Goal: Task Accomplishment & Management: Complete application form

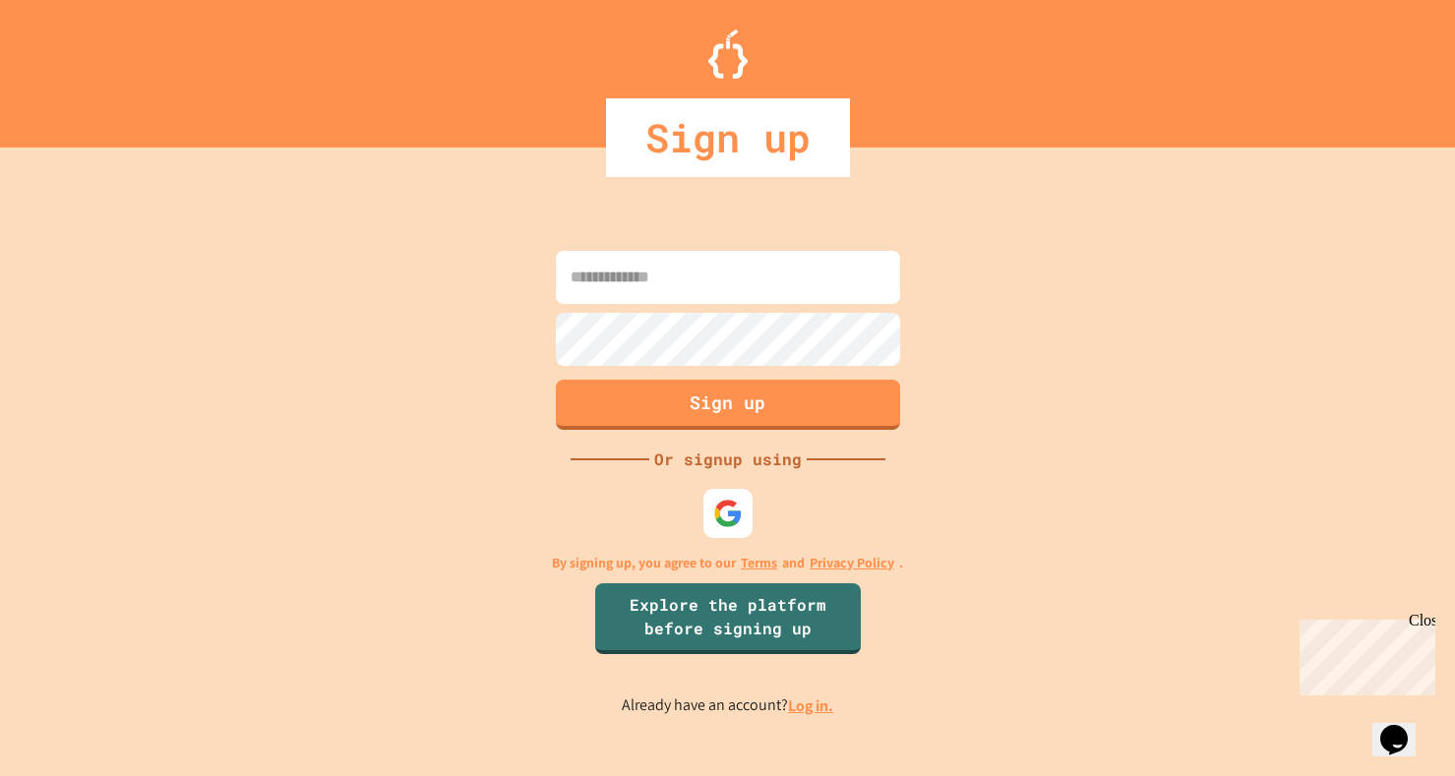
click at [737, 287] on input at bounding box center [728, 277] width 344 height 53
click at [694, 619] on link "Explore the platform before signing up" at bounding box center [727, 616] width 270 height 75
click at [665, 287] on input at bounding box center [728, 277] width 344 height 53
type input "**********"
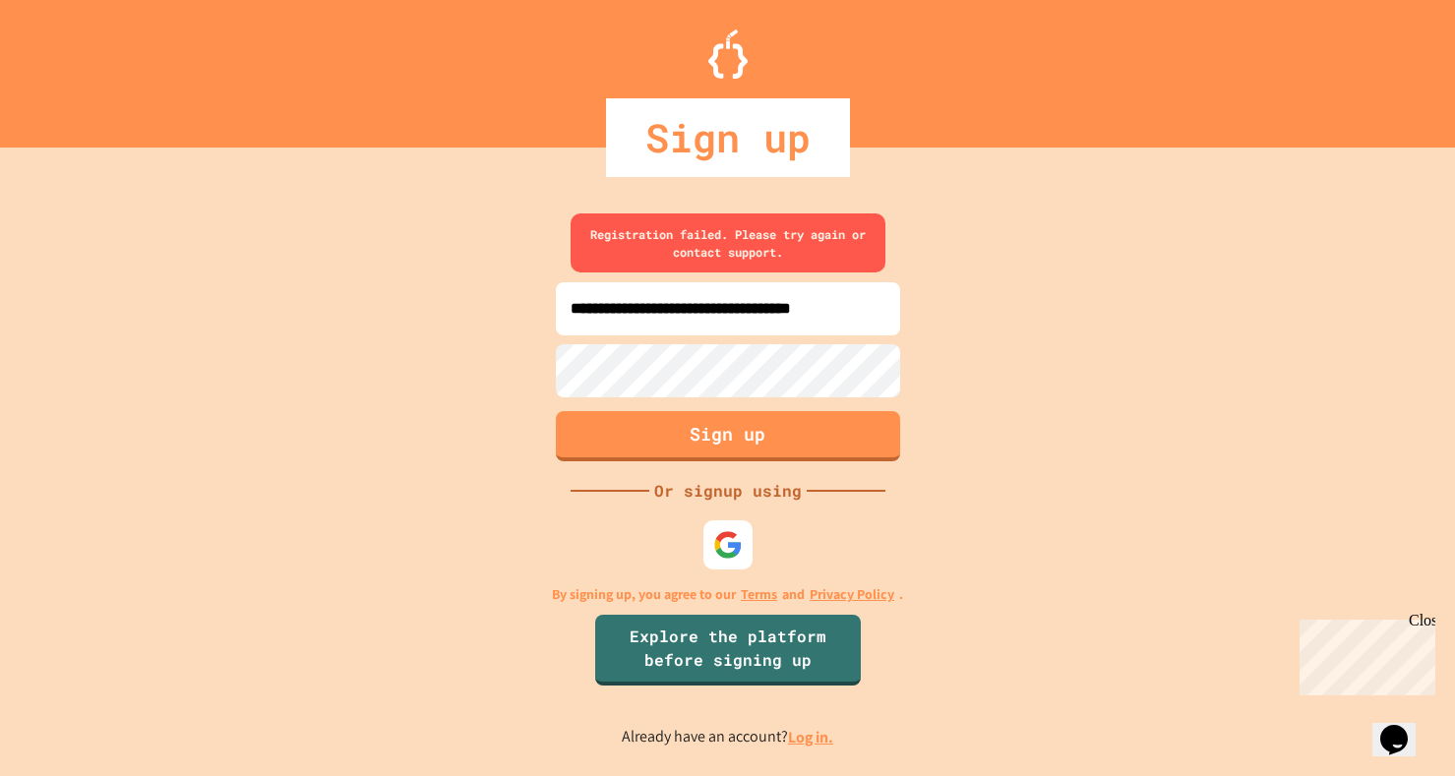
click at [422, 369] on div "**********" at bounding box center [727, 481] width 1455 height 589
click at [722, 556] on img at bounding box center [727, 545] width 32 height 32
click at [802, 732] on link "Log in." at bounding box center [810, 737] width 45 height 21
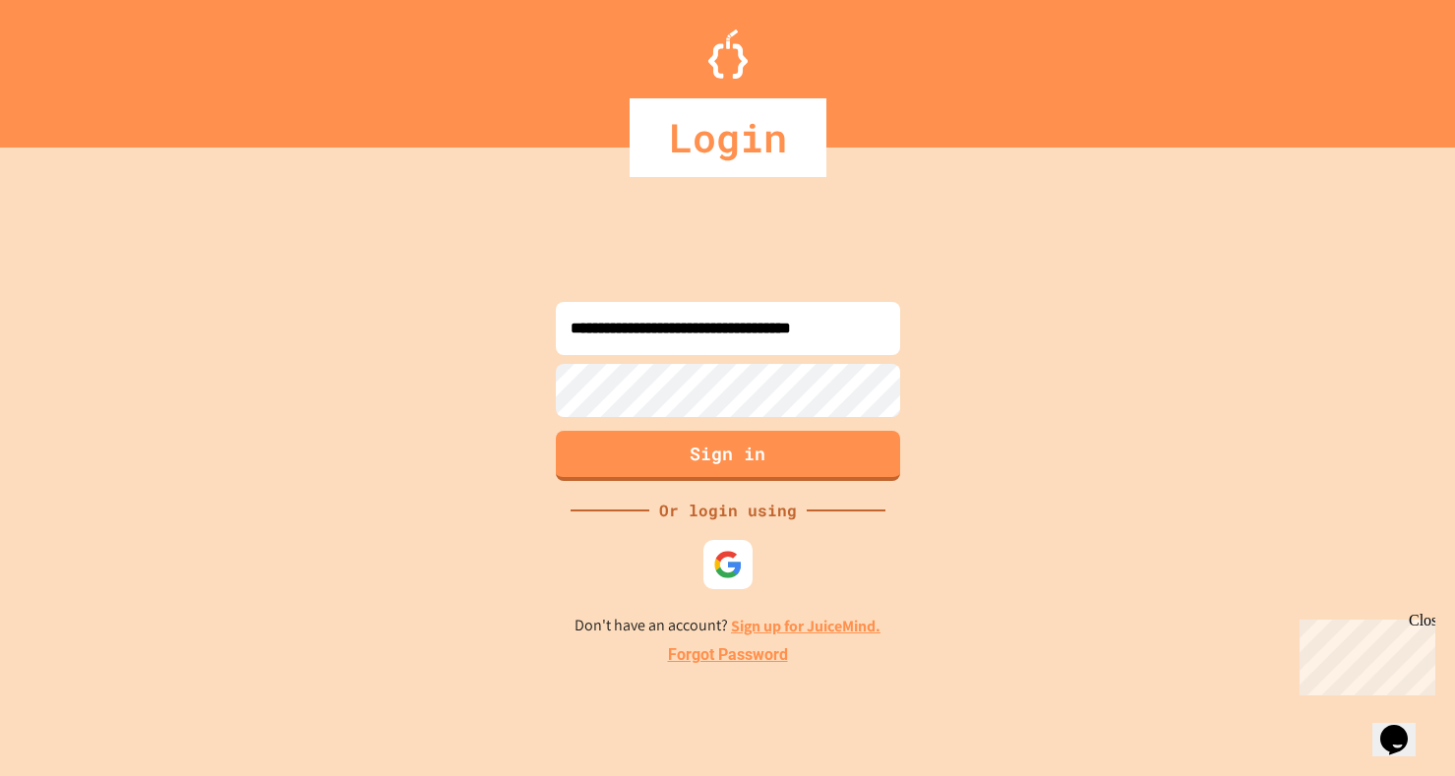
type input "**********"
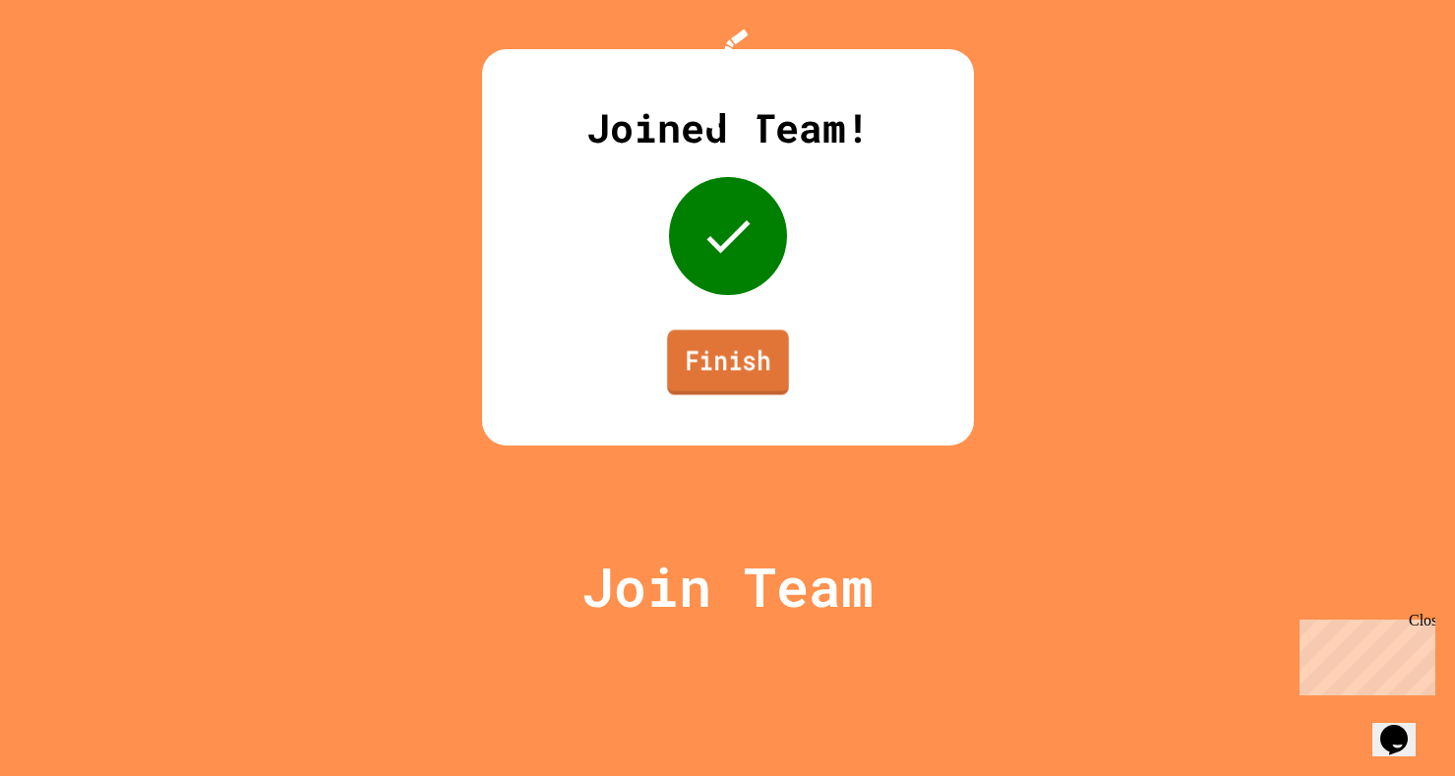
click at [729, 395] on link "Finish" at bounding box center [728, 362] width 122 height 65
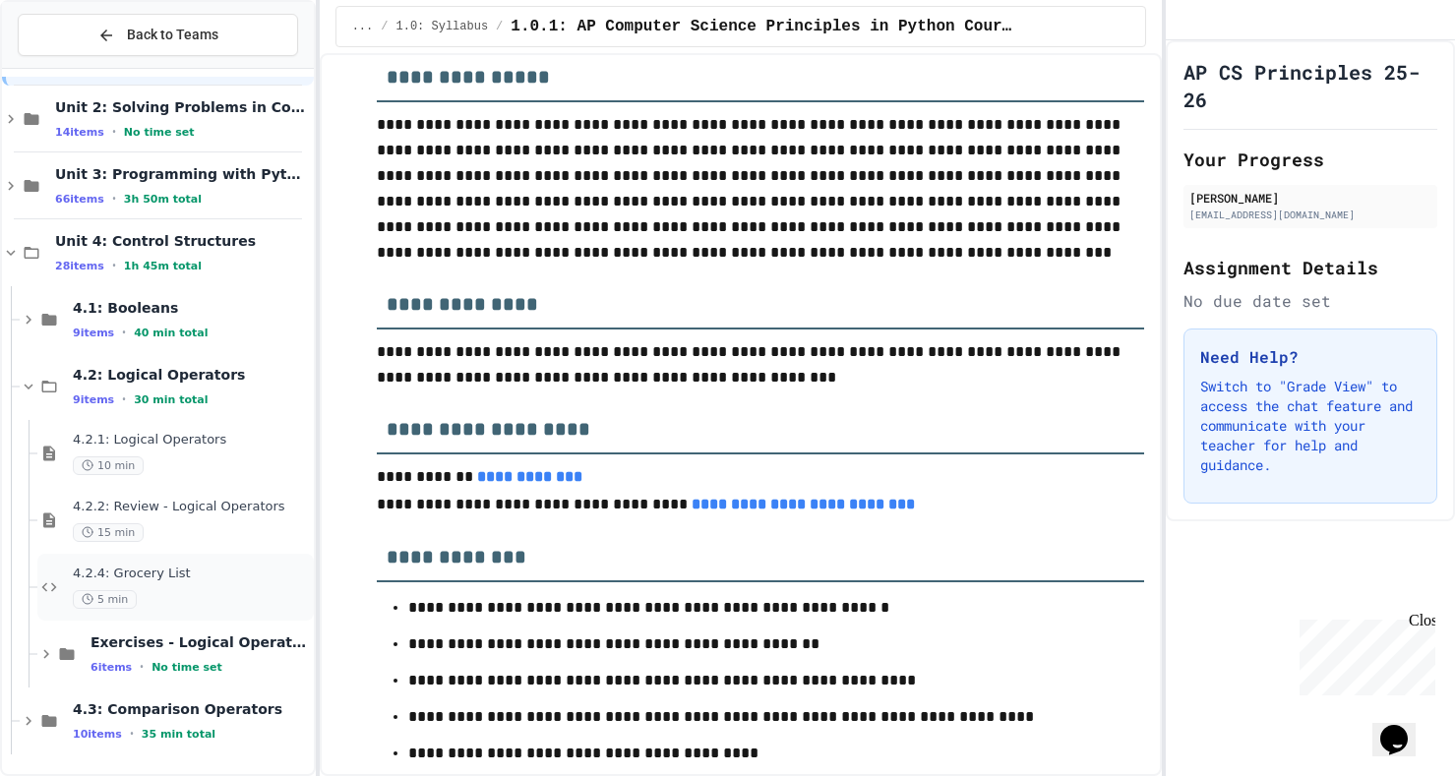
click at [163, 582] on div "4.2.4: Grocery List 5 min" at bounding box center [191, 587] width 237 height 43
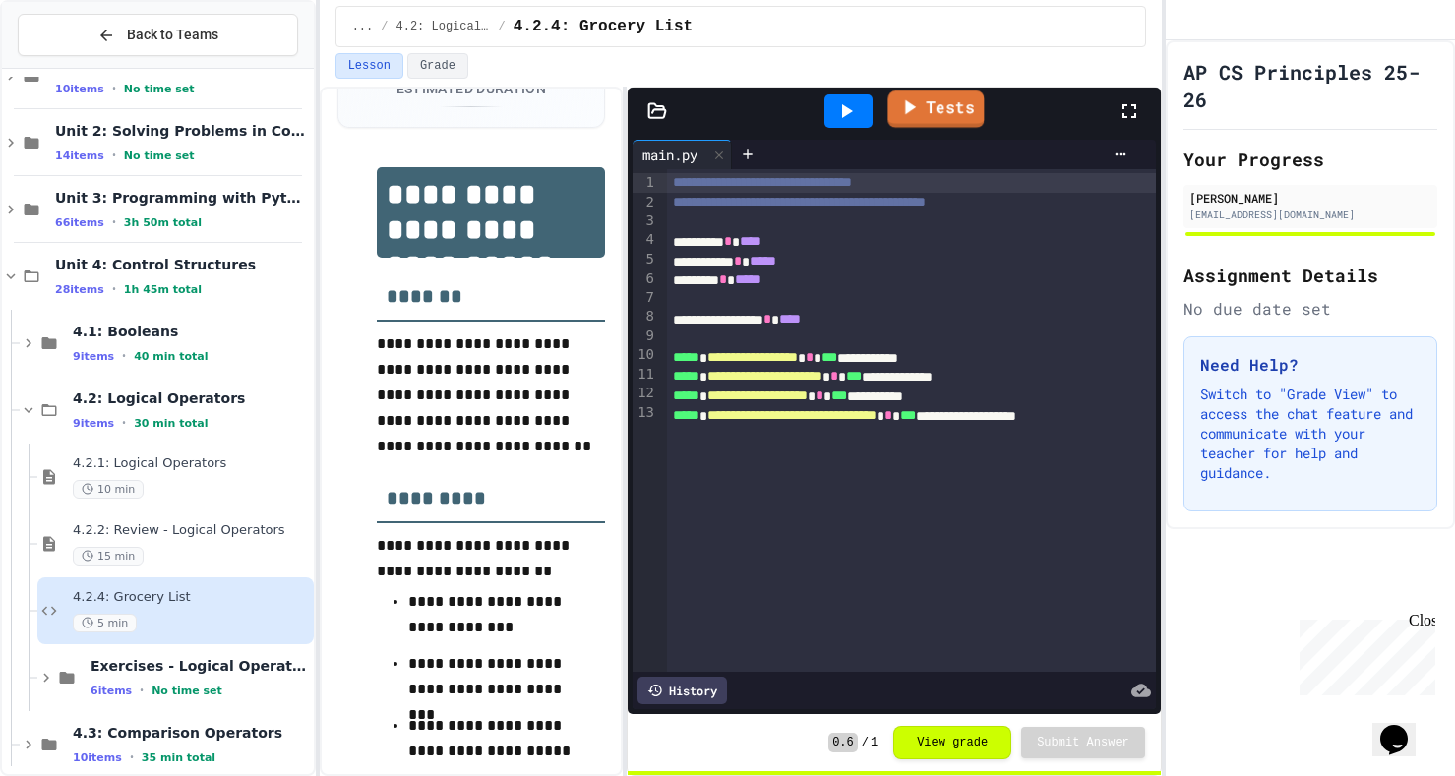
click at [950, 98] on link "Tests" at bounding box center [935, 109] width 96 height 37
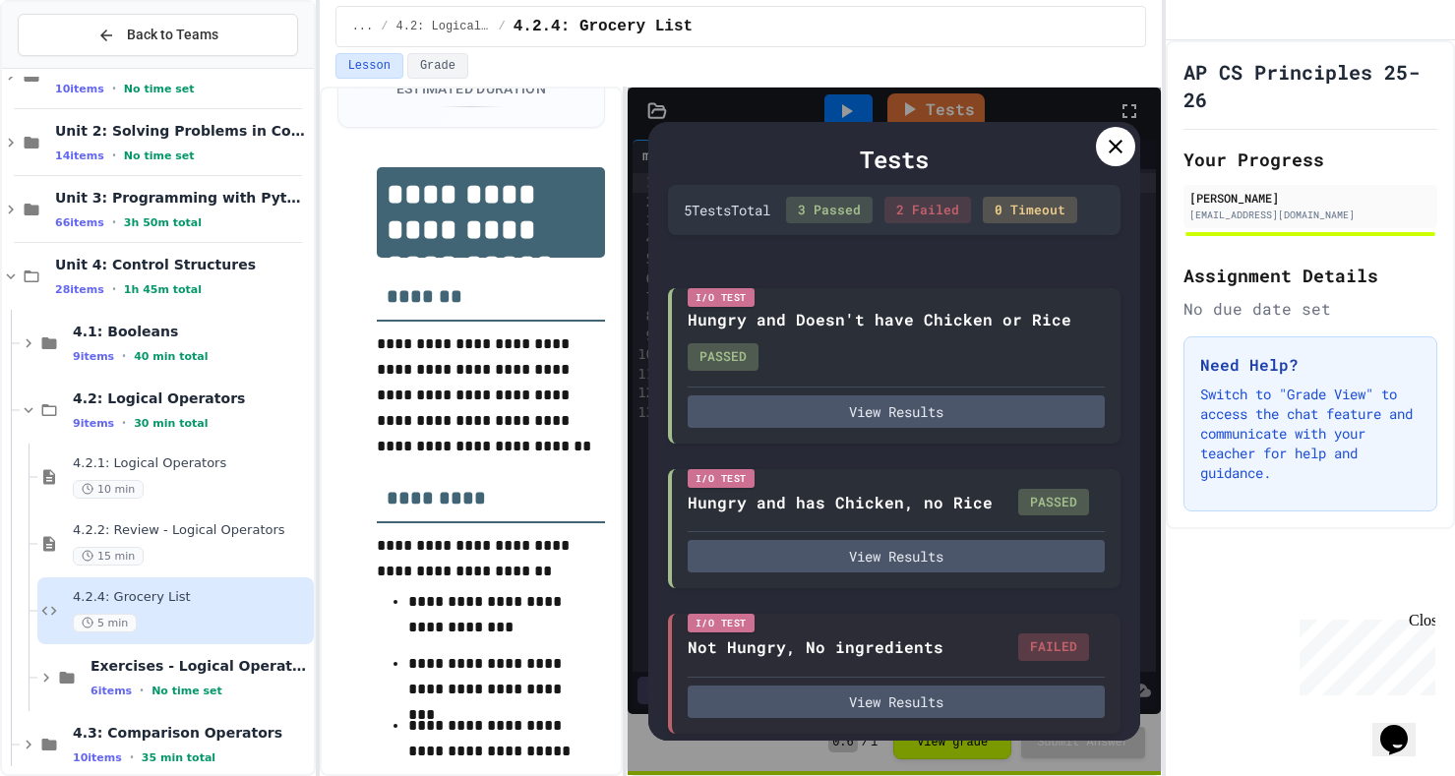
click at [1108, 147] on icon at bounding box center [1116, 147] width 24 height 24
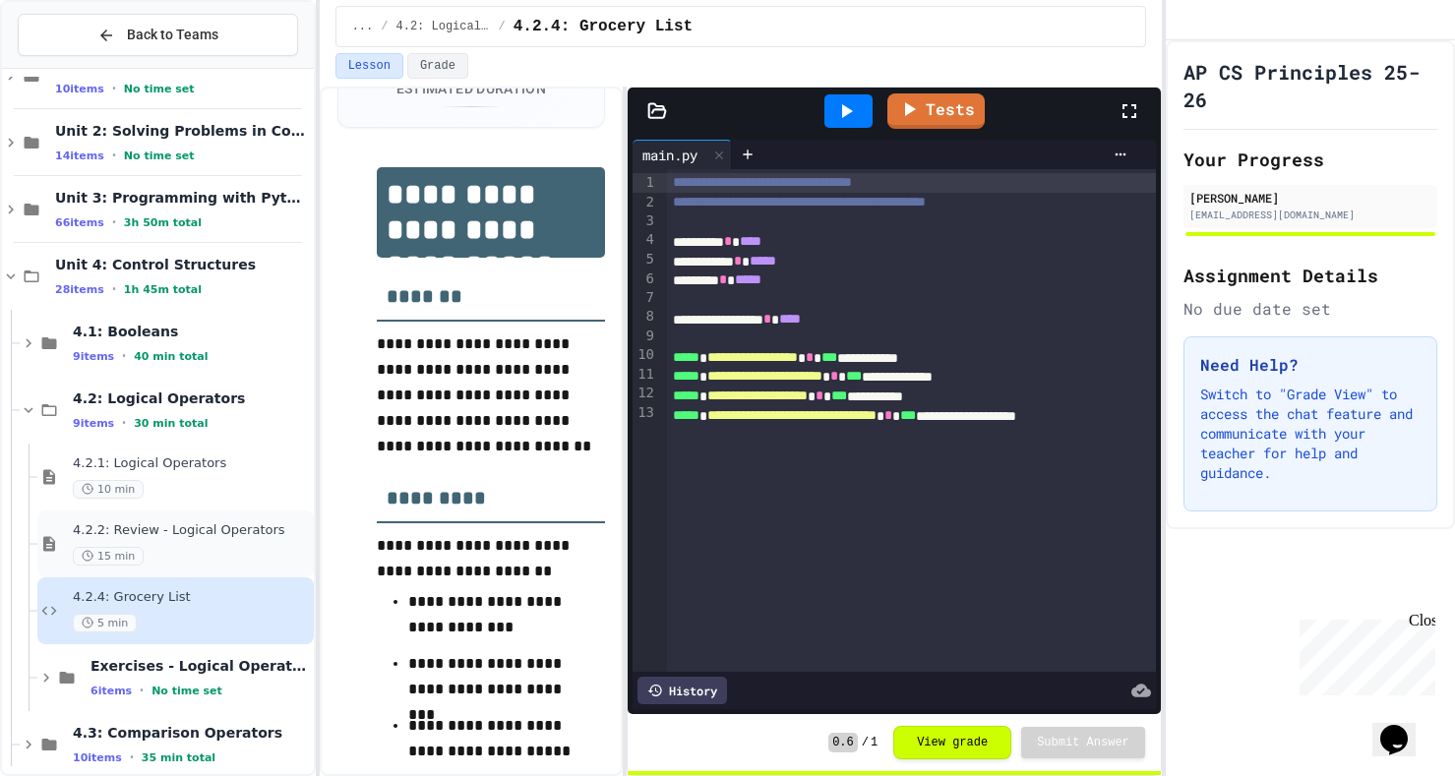
click at [177, 536] on span "4.2.2: Review - Logical Operators" at bounding box center [191, 530] width 237 height 17
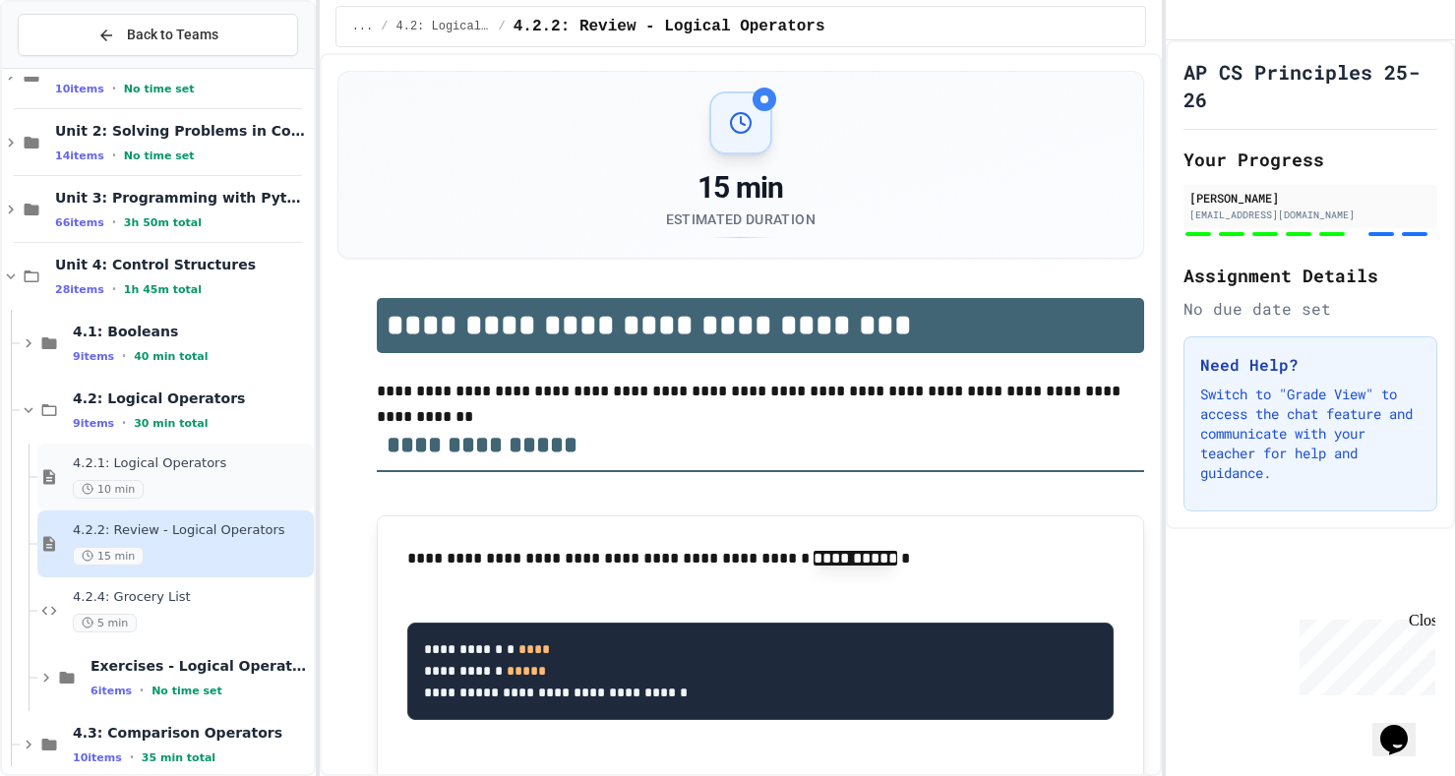
scroll to position [55, 0]
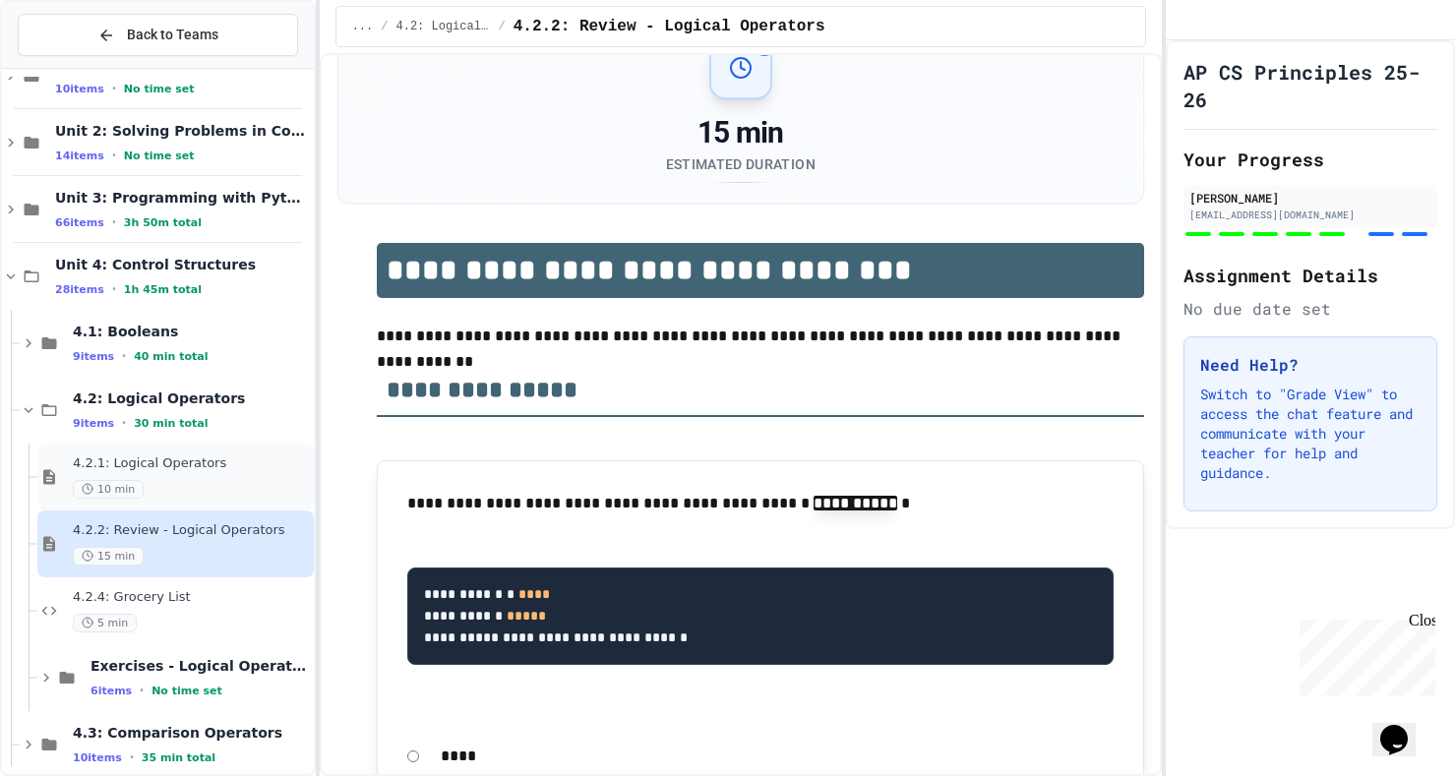
click at [201, 486] on div "10 min" at bounding box center [191, 489] width 237 height 19
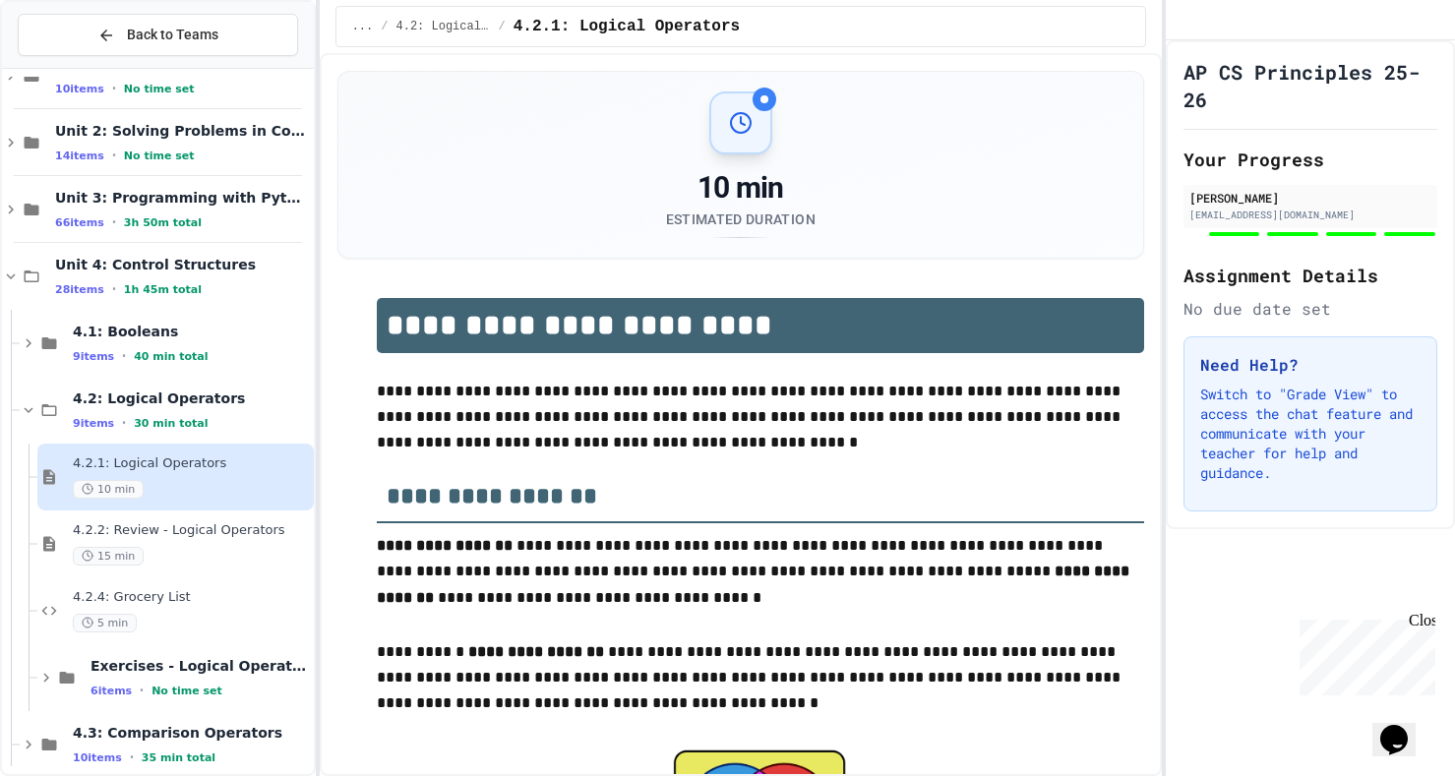
scroll to position [55, 0]
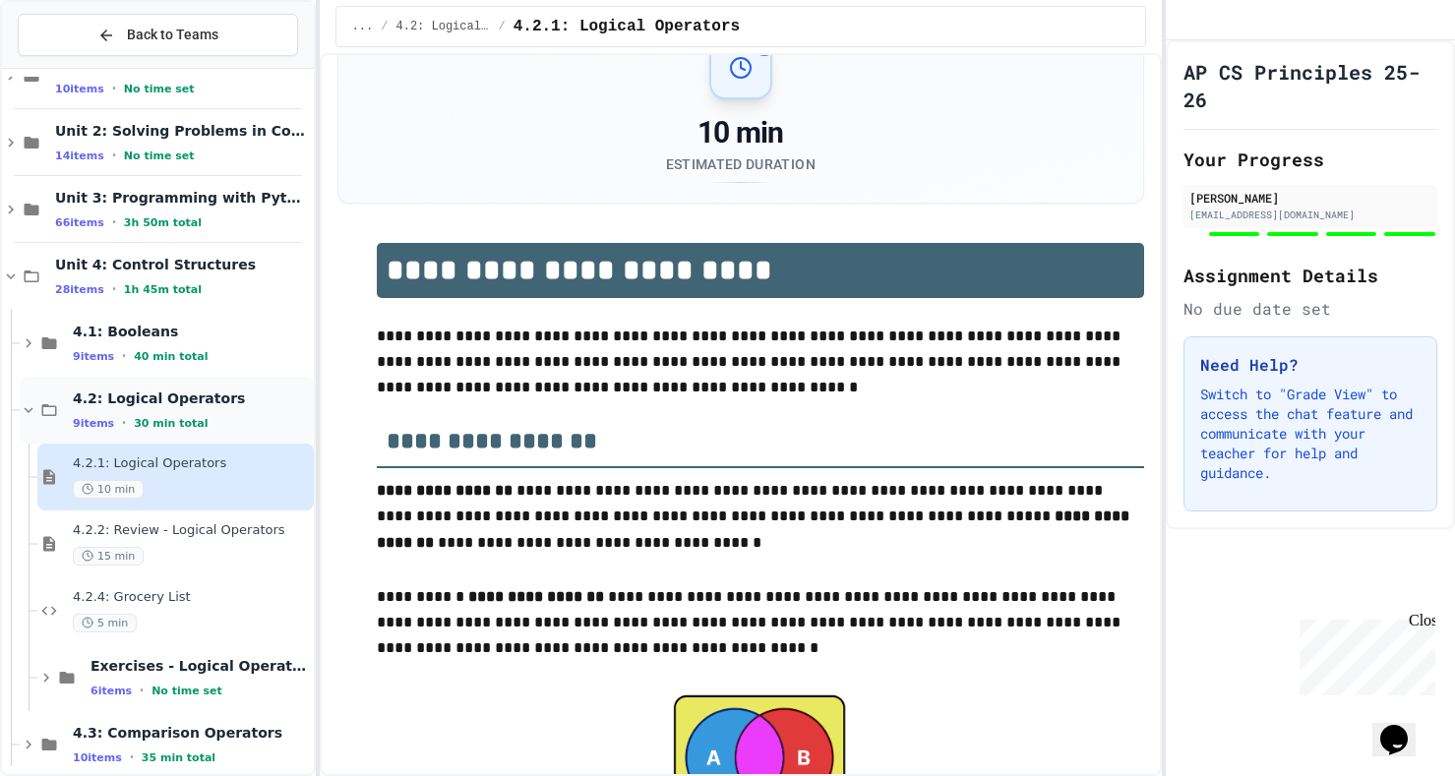
click at [205, 410] on div "4.2: Logical Operators 9 items • 30 min total" at bounding box center [191, 410] width 237 height 41
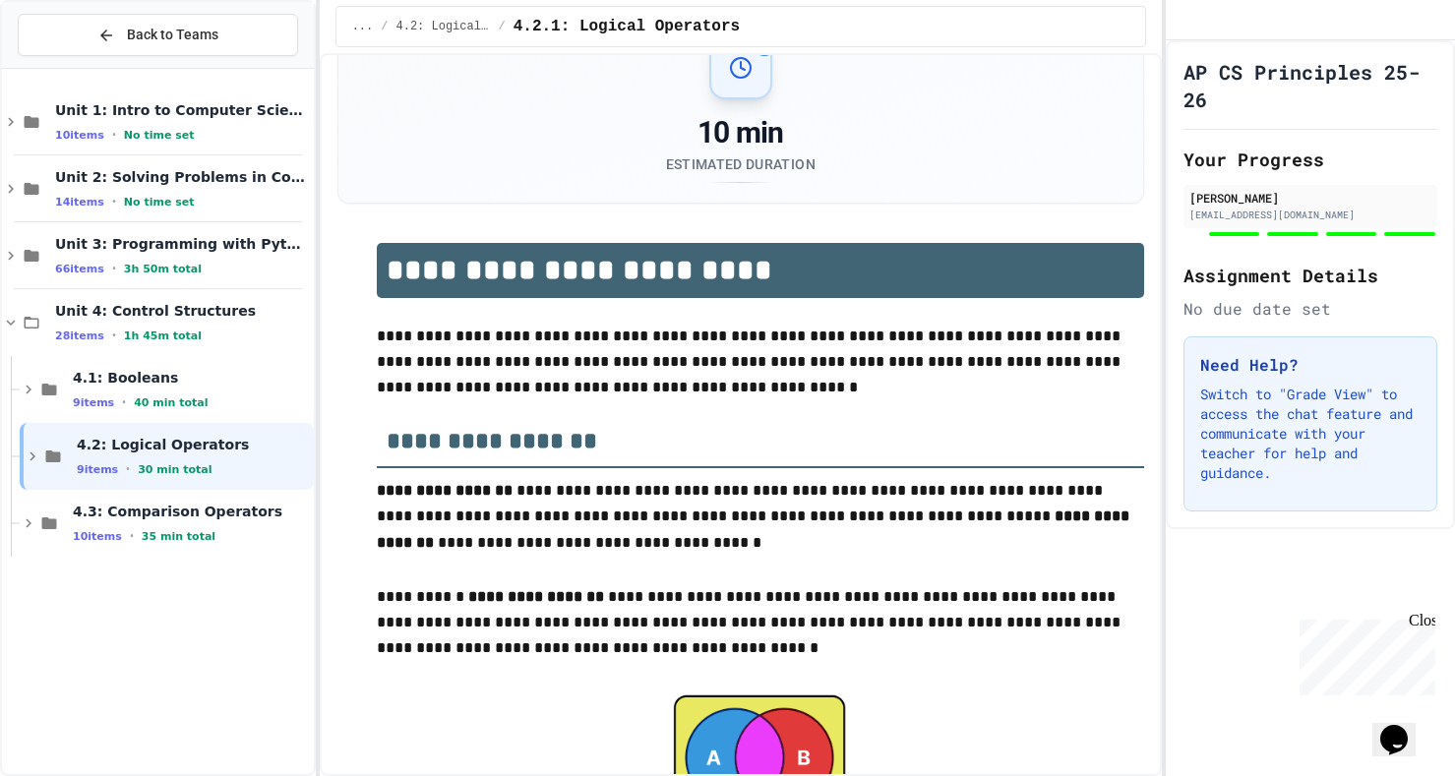
scroll to position [0, 0]
click at [148, 473] on span "30 min total" at bounding box center [175, 469] width 74 height 13
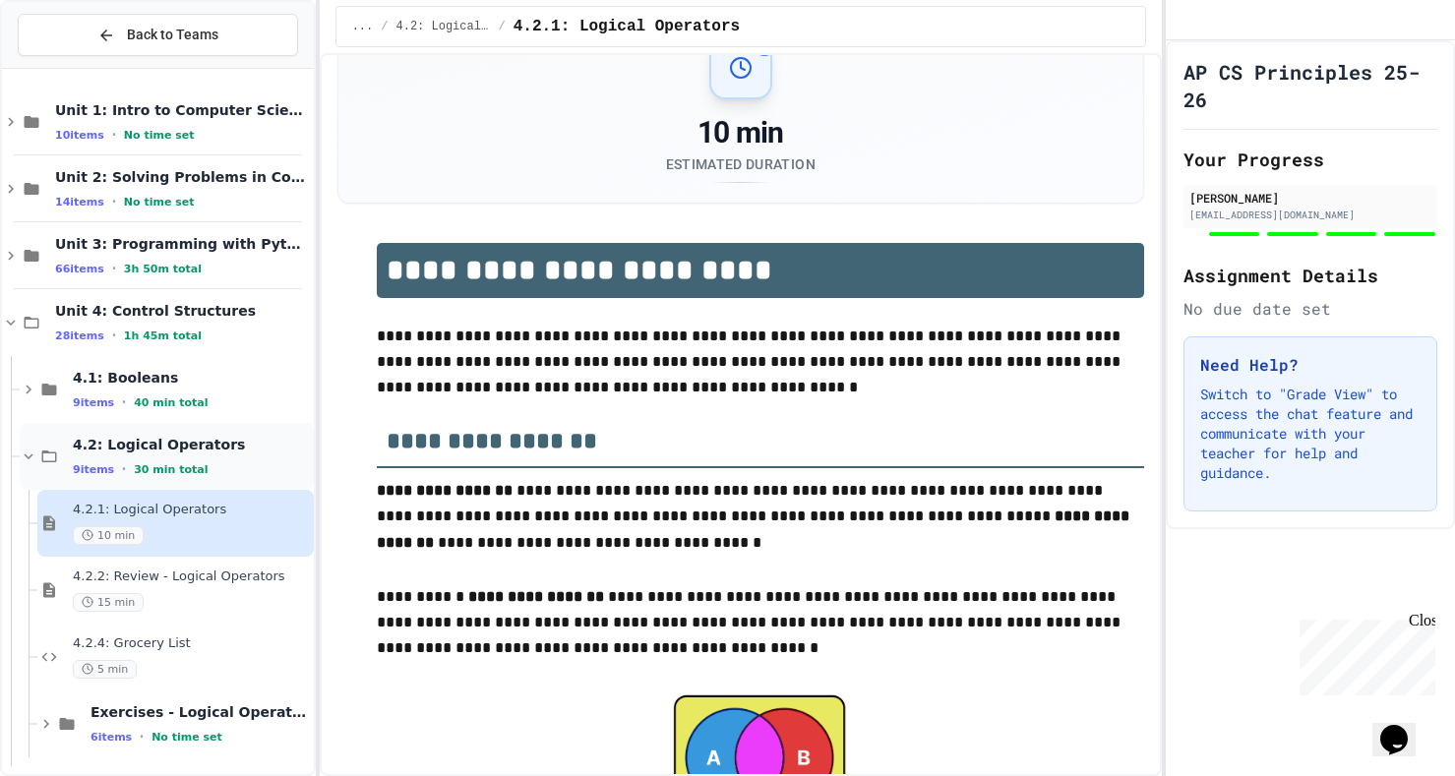
click at [29, 446] on div "4.2: Logical Operators 9 items • 30 min total" at bounding box center [167, 456] width 294 height 67
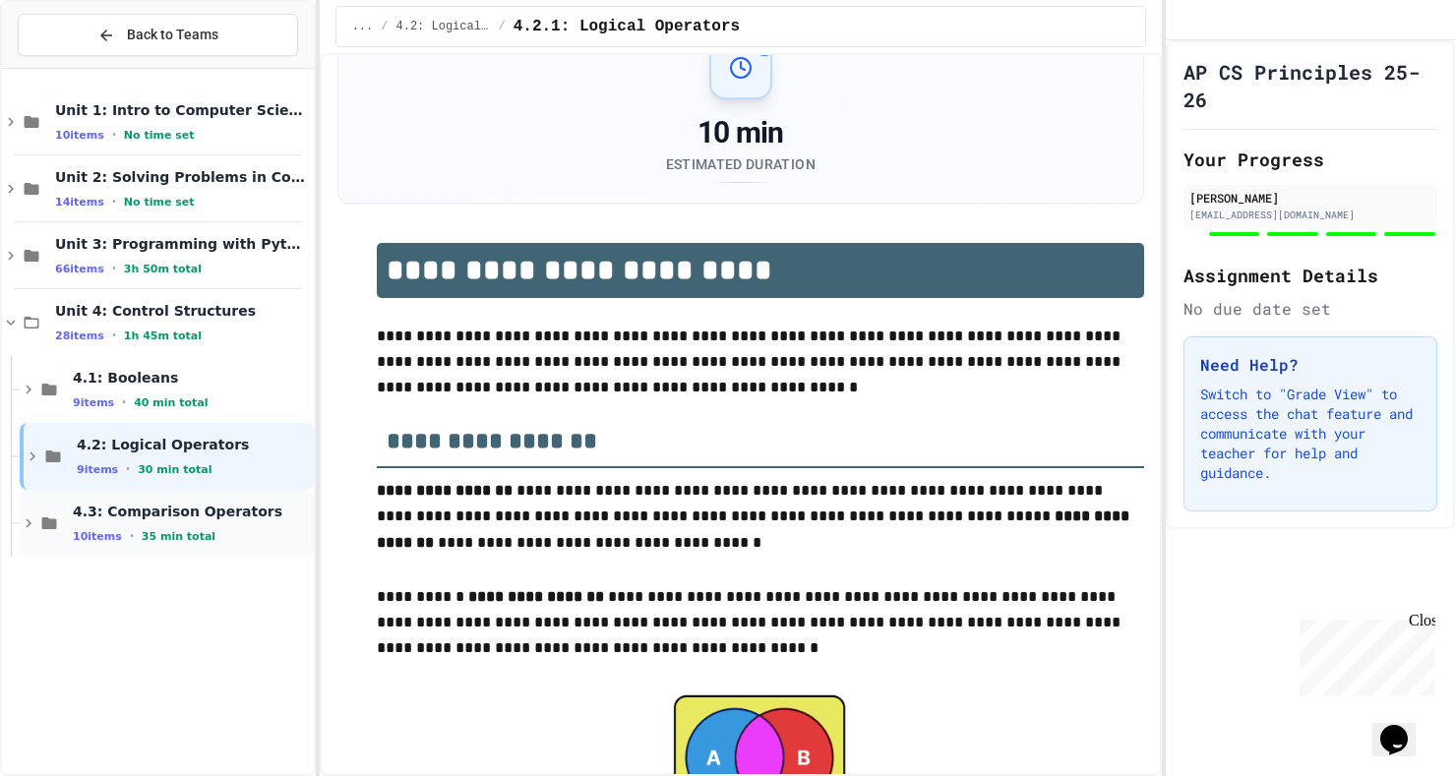
click at [29, 527] on icon at bounding box center [29, 524] width 18 height 18
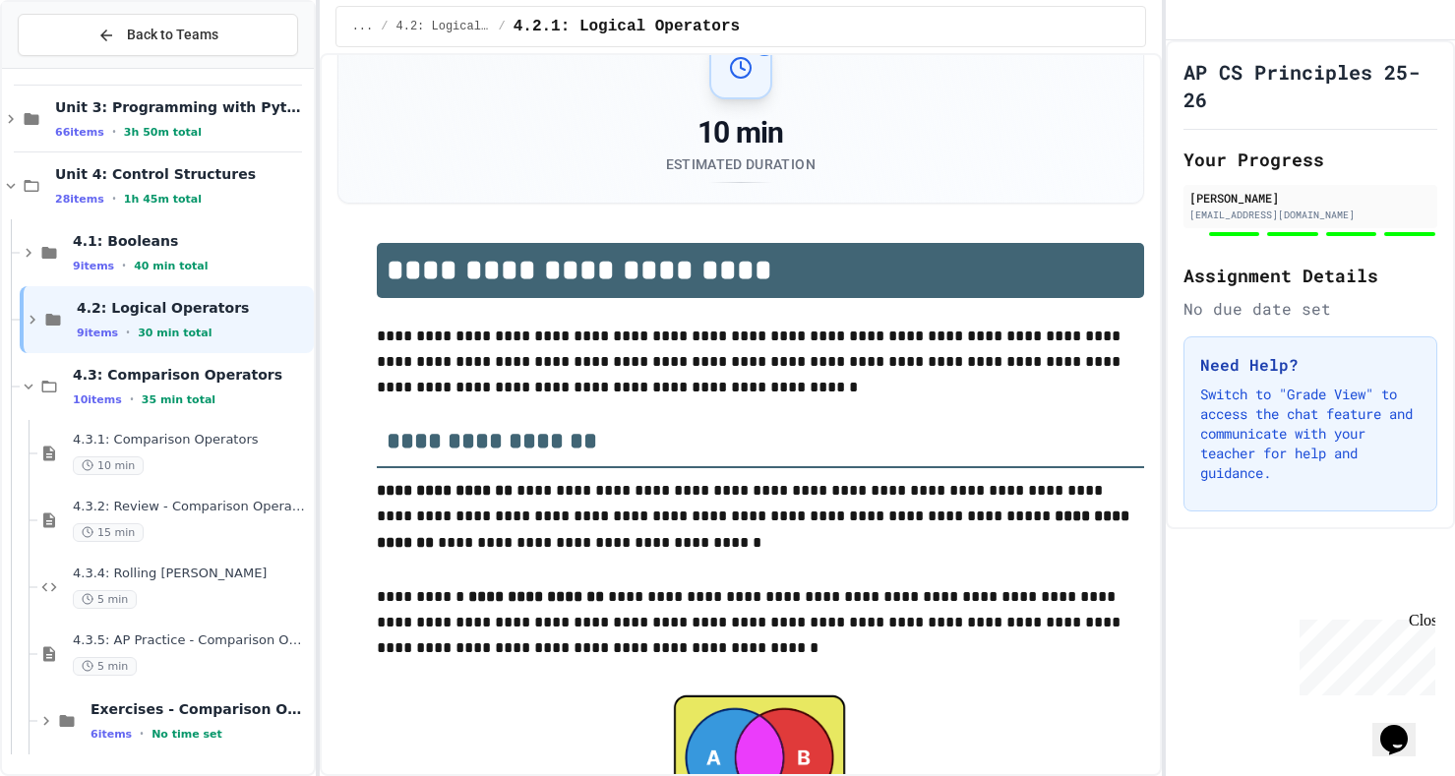
click at [186, 648] on div "Unit 2: Solving Problems in Computer Science 14 items • No time set Unit 3: Pro…" at bounding box center [158, 422] width 312 height 690
click at [186, 648] on div "4.3.5: AP Practice - Comparison Operators 5 min" at bounding box center [191, 654] width 237 height 43
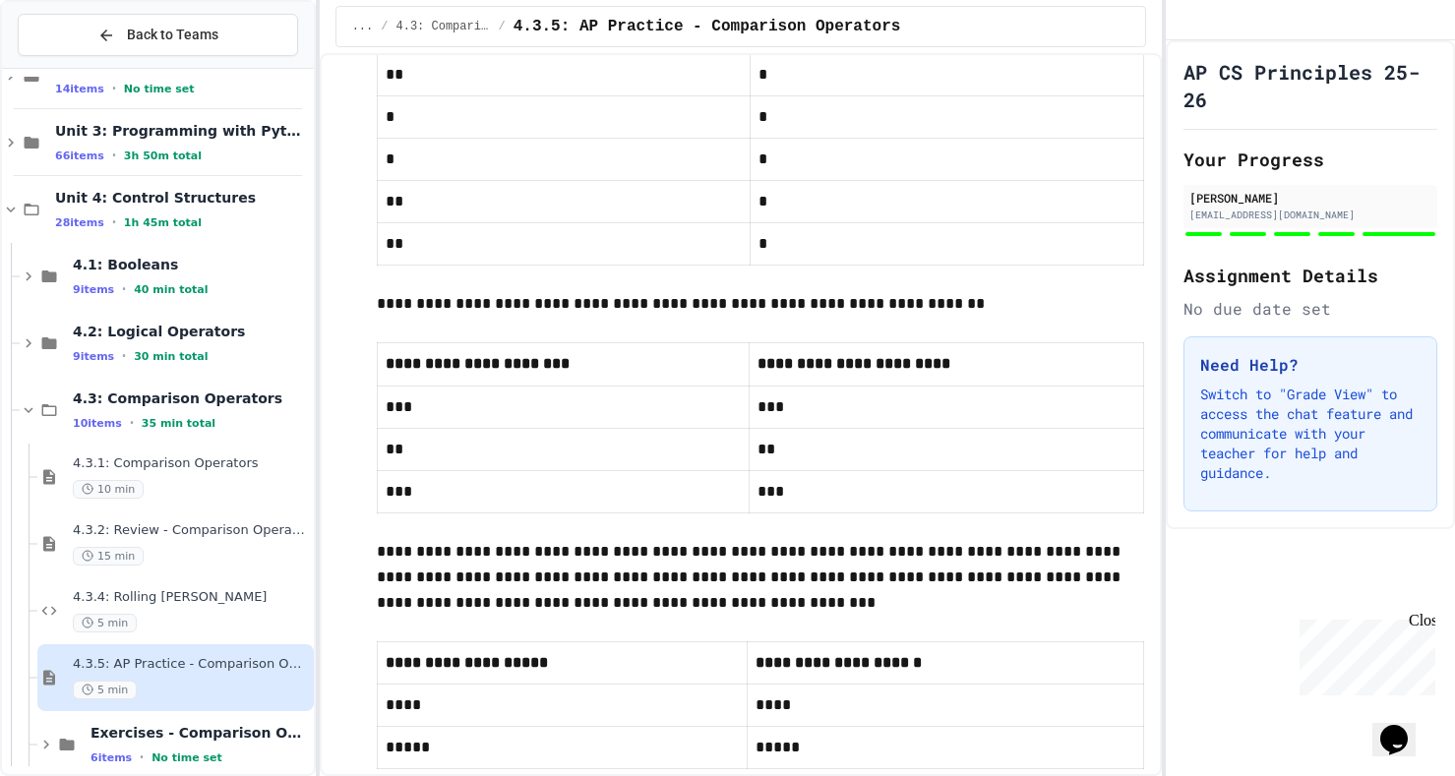
scroll to position [864, 0]
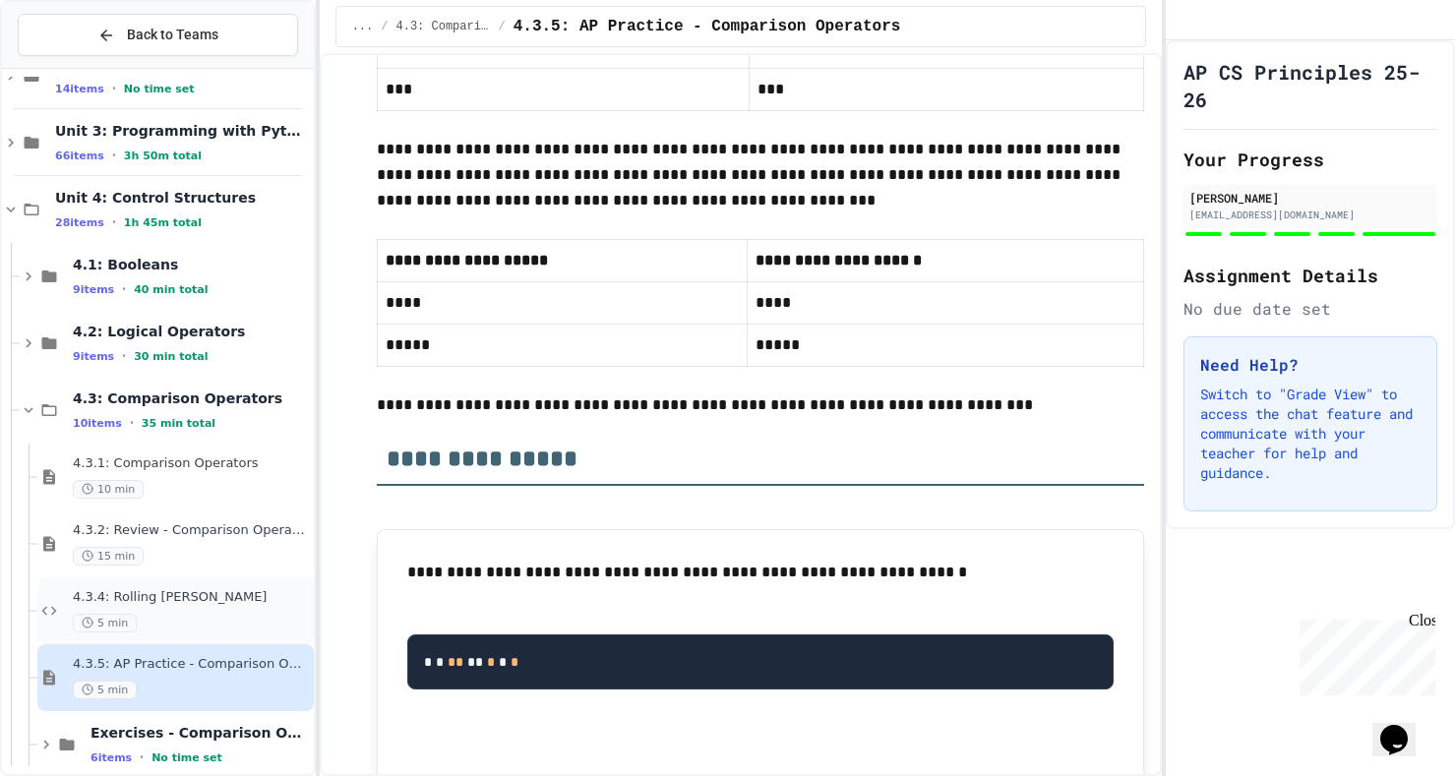
click at [195, 600] on span "4.3.4: Rolling [PERSON_NAME]" at bounding box center [191, 597] width 237 height 17
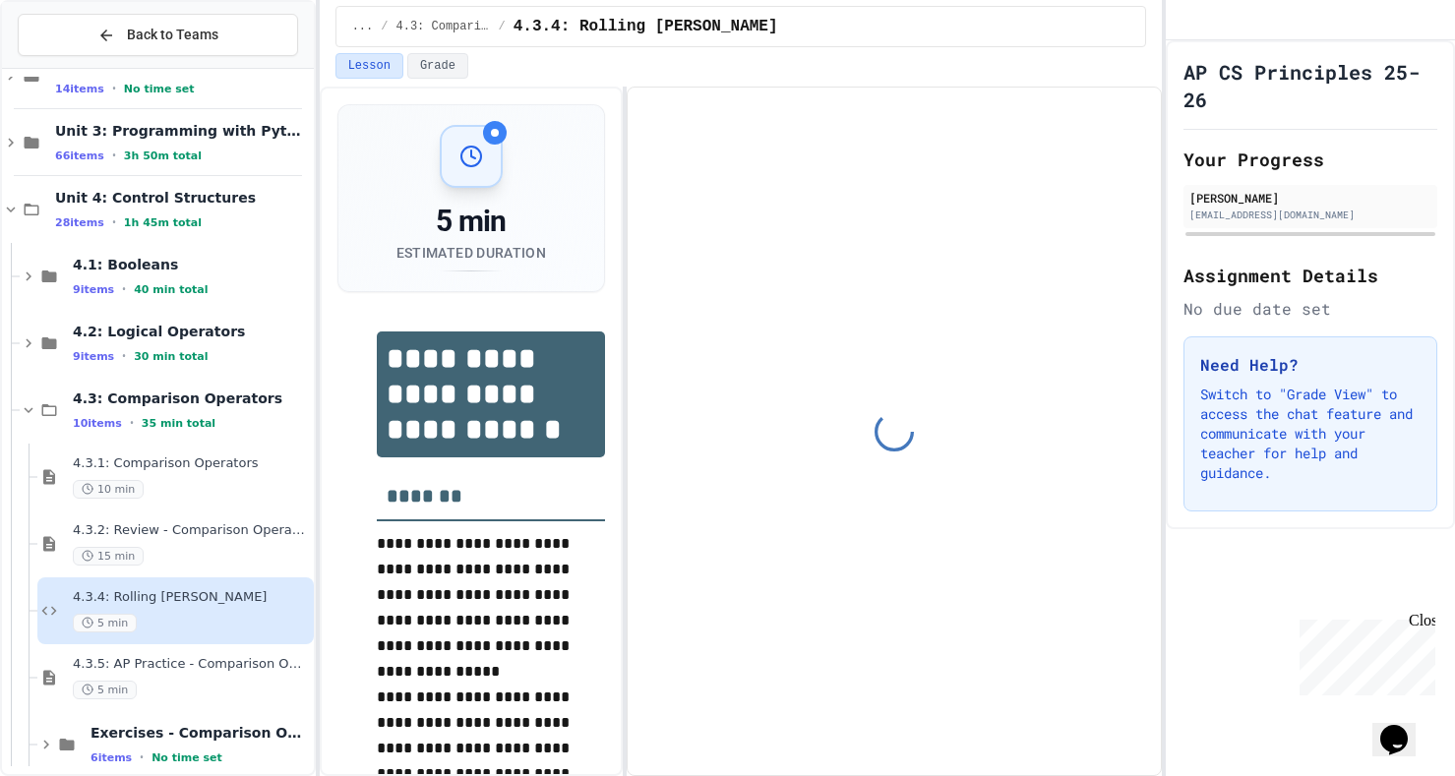
scroll to position [200, 0]
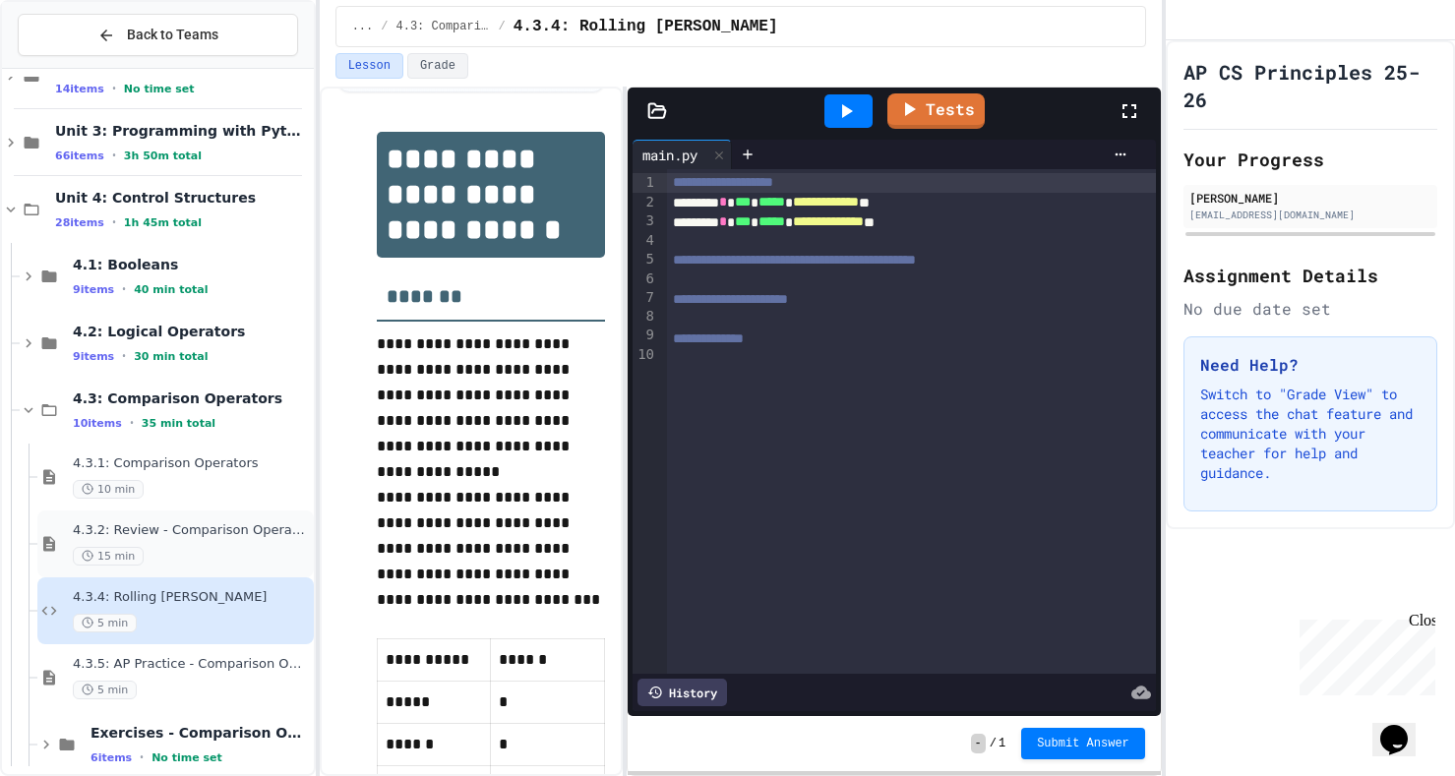
click at [170, 540] on div "4.3.2: Review - Comparison Operators 15 min" at bounding box center [191, 543] width 237 height 43
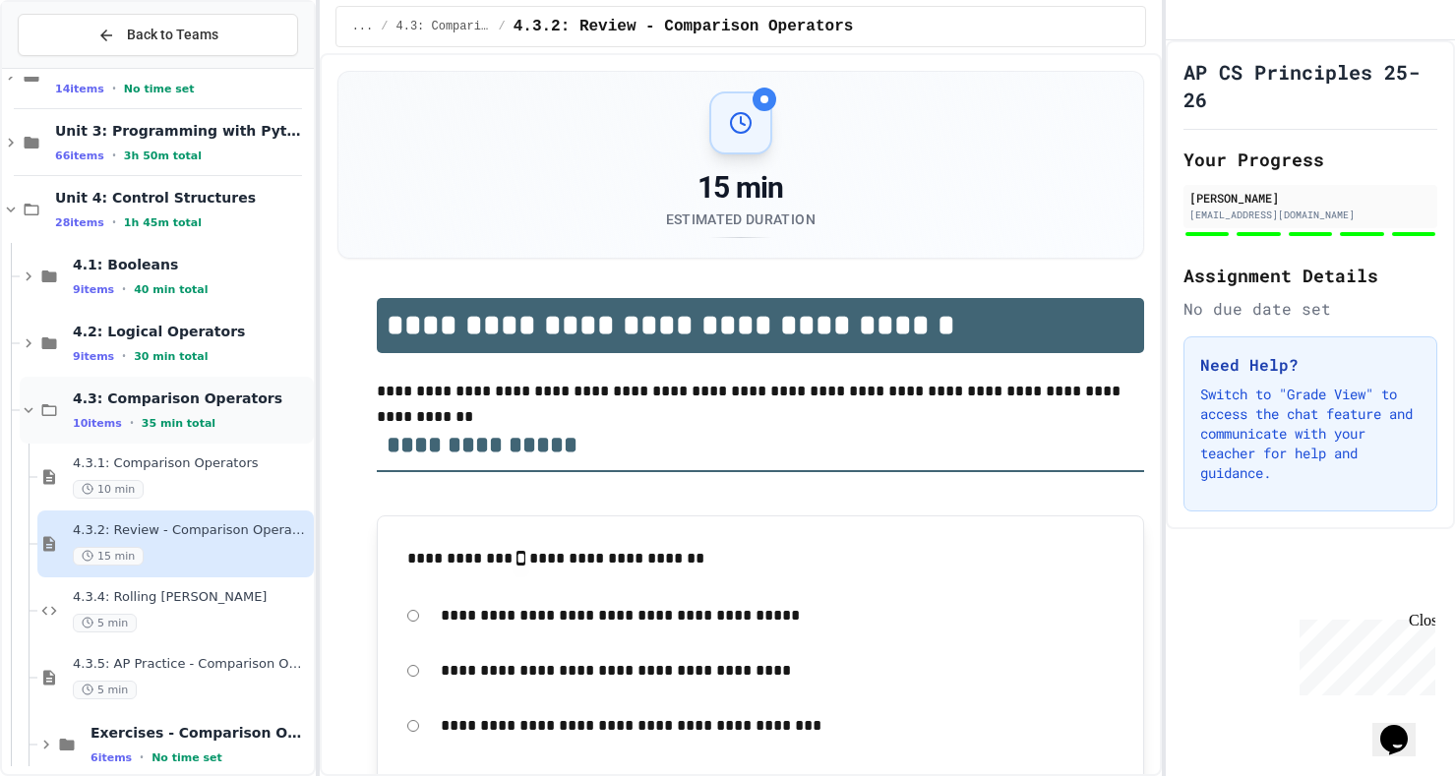
scroll to position [55, 0]
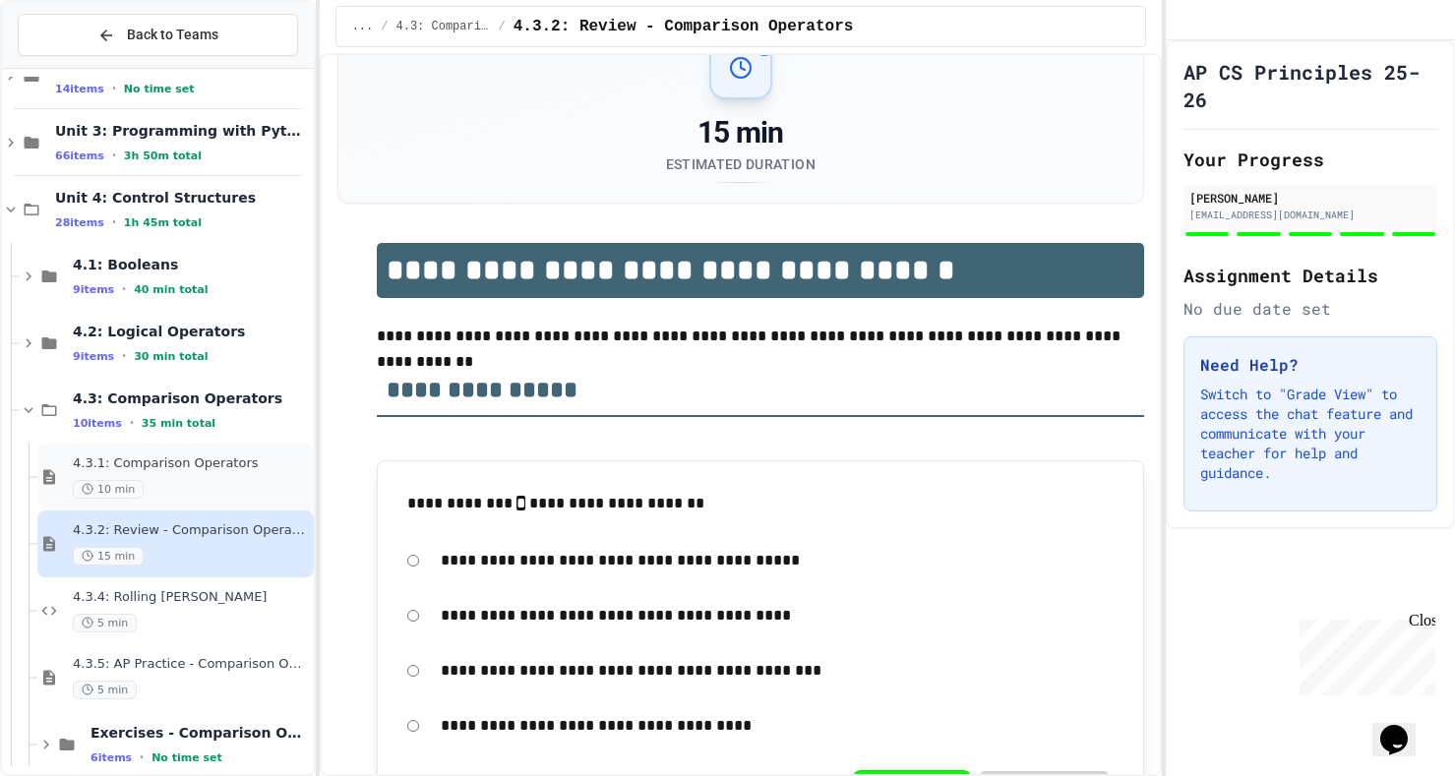
click at [196, 474] on div "4.3.1: Comparison Operators 10 min" at bounding box center [191, 477] width 237 height 43
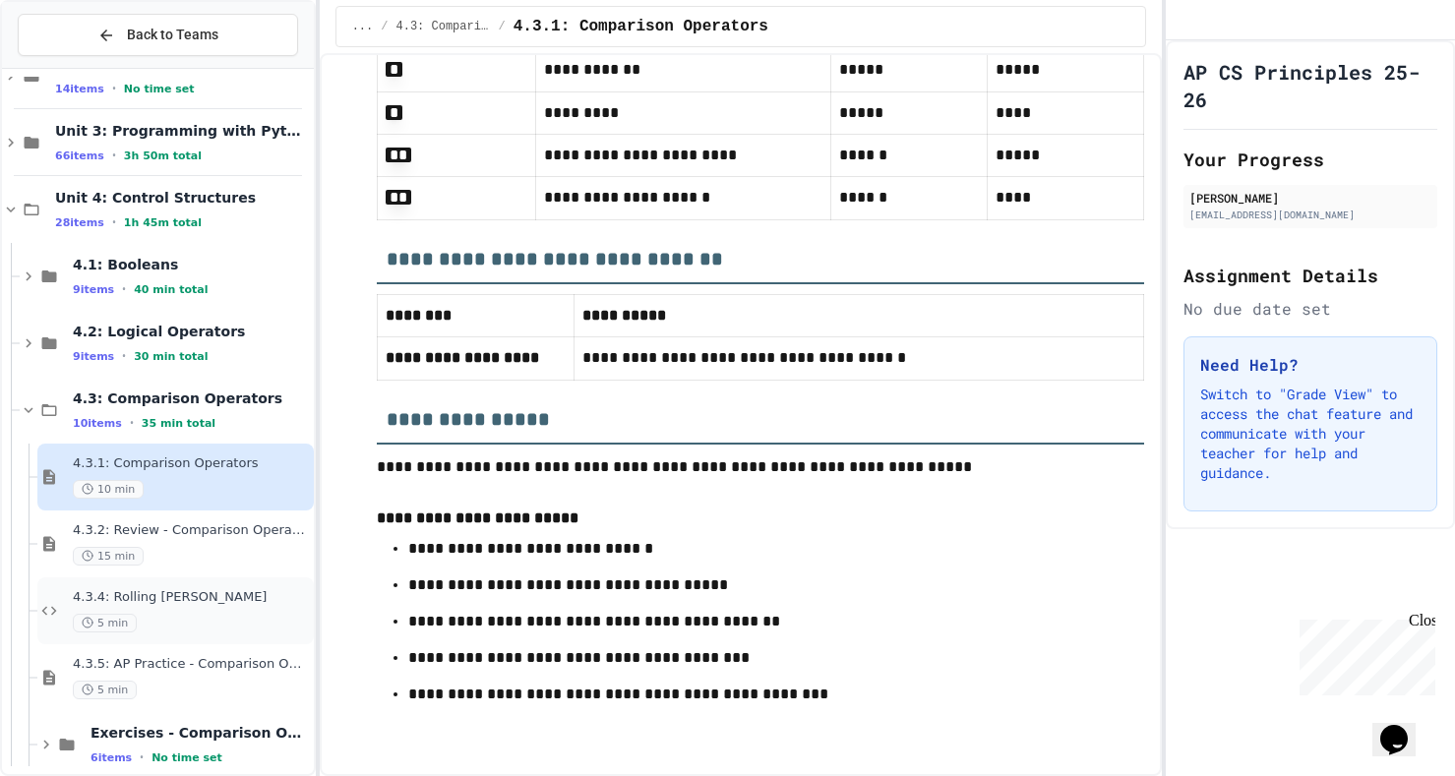
click at [215, 603] on span "4.3.4: Rolling [PERSON_NAME]" at bounding box center [191, 597] width 237 height 17
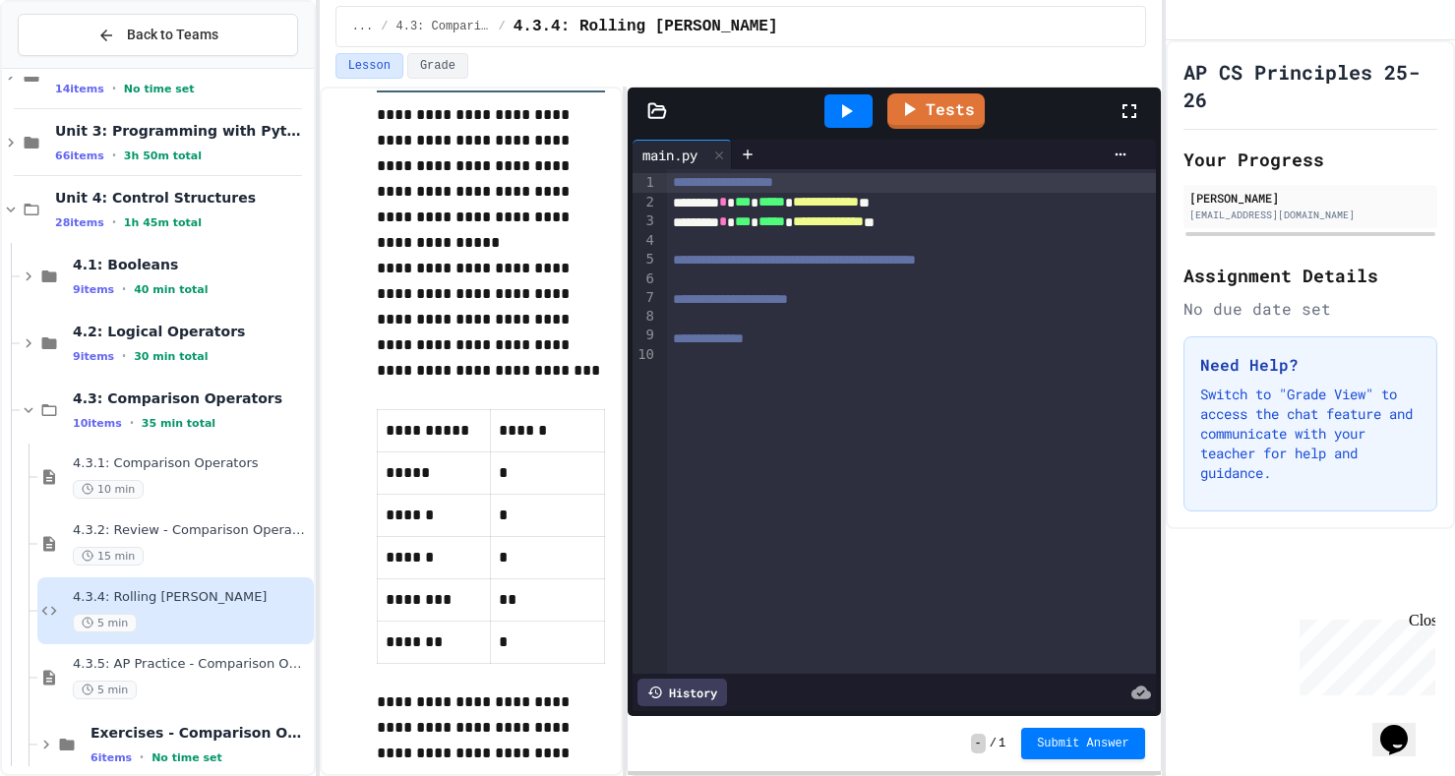
scroll to position [405, 0]
